Goal: Go to known website: Access a specific website the user already knows

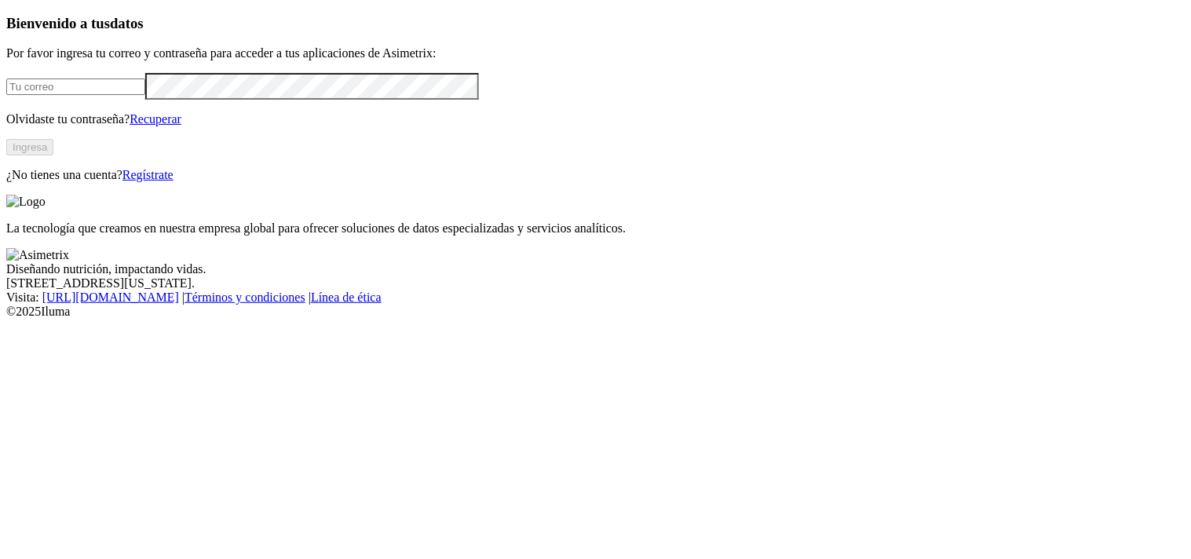
type input "[PERSON_NAME][EMAIL_ADDRESS][PERSON_NAME][DOMAIN_NAME]"
click at [53, 156] on button "Ingresa" at bounding box center [29, 147] width 47 height 16
